Goal: Find specific page/section: Find specific page/section

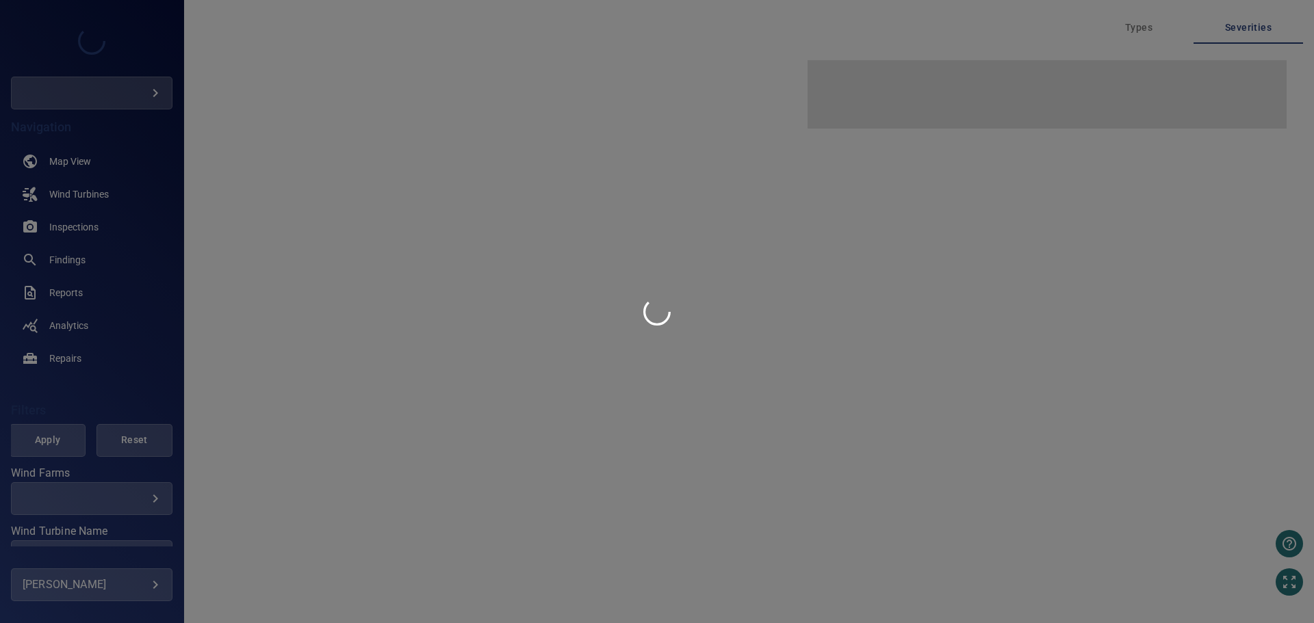
type input "**********"
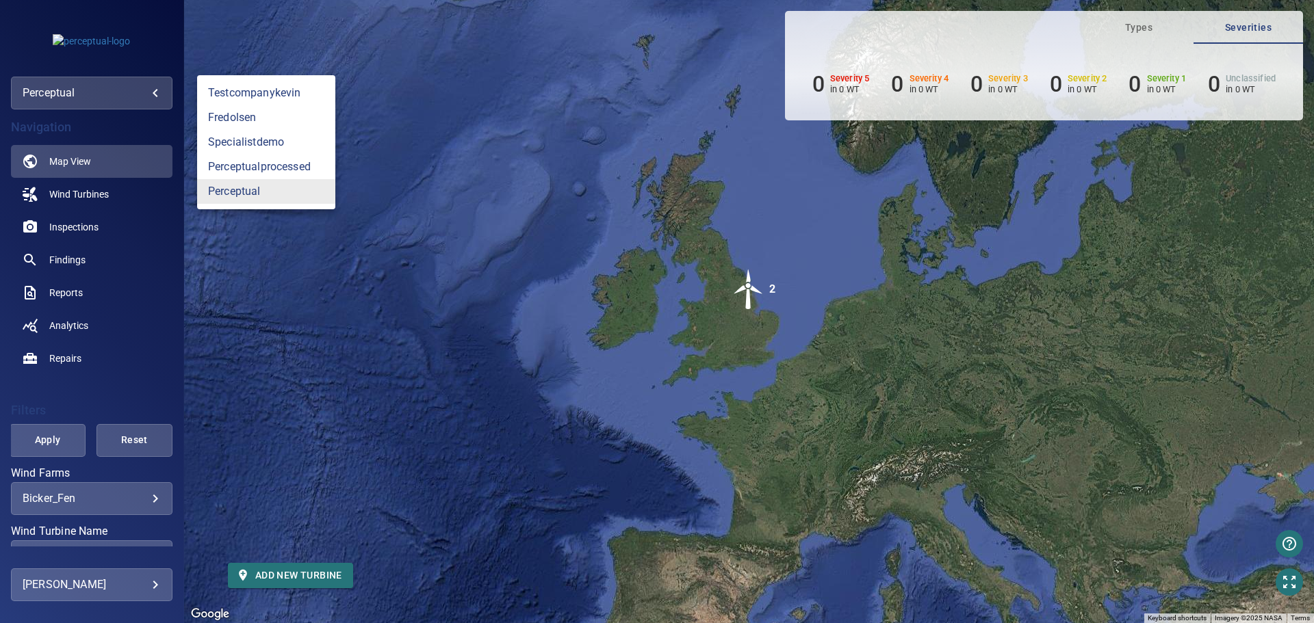
click at [127, 89] on body "**********" at bounding box center [657, 311] width 1314 height 623
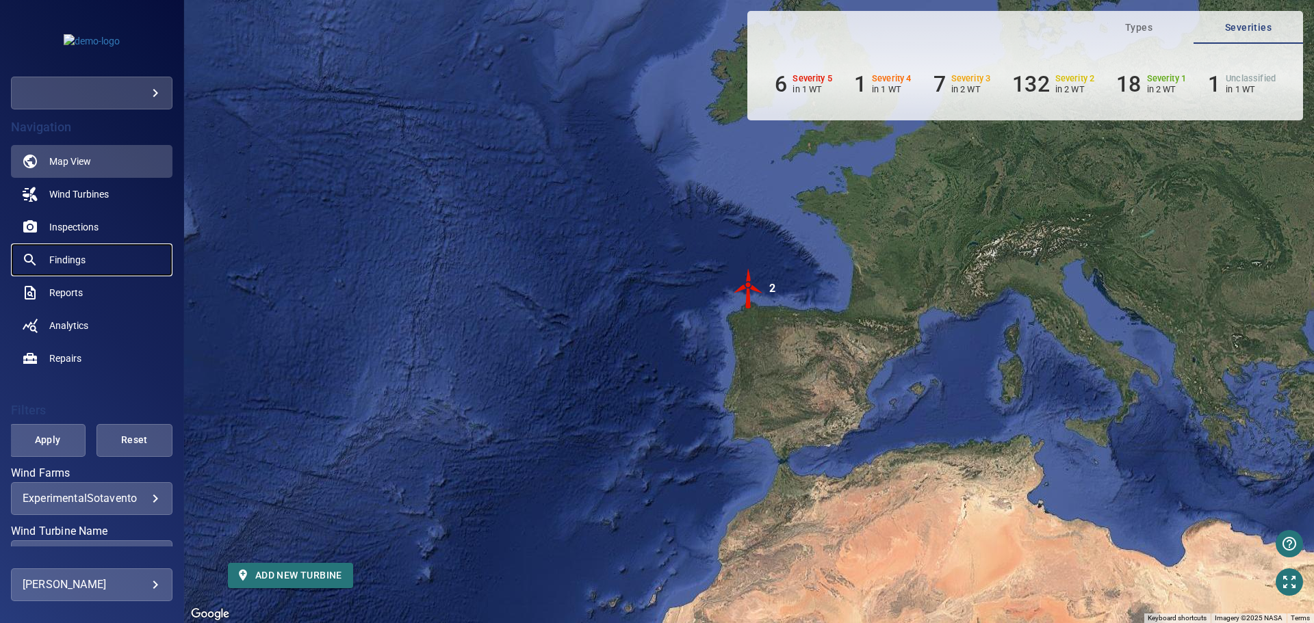
click at [97, 264] on link "Findings" at bounding box center [91, 260] width 161 height 33
